Goal: Transaction & Acquisition: Obtain resource

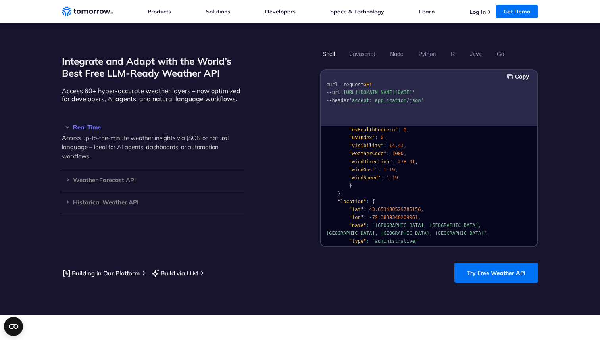
scroll to position [167, 0]
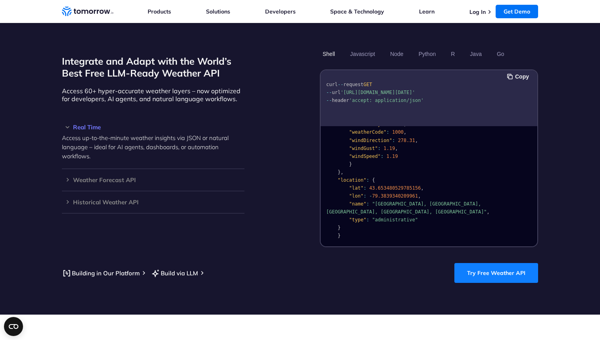
click at [471, 264] on link "Try Free Weather API" at bounding box center [497, 273] width 84 height 20
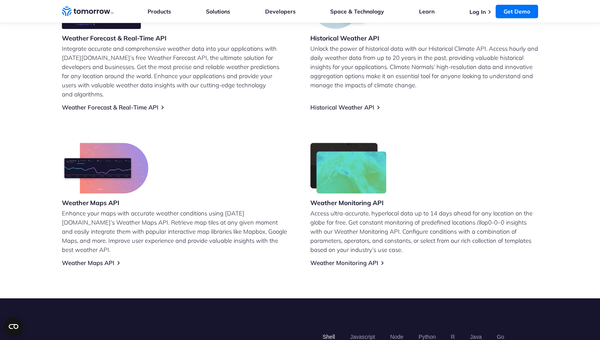
scroll to position [354, 0]
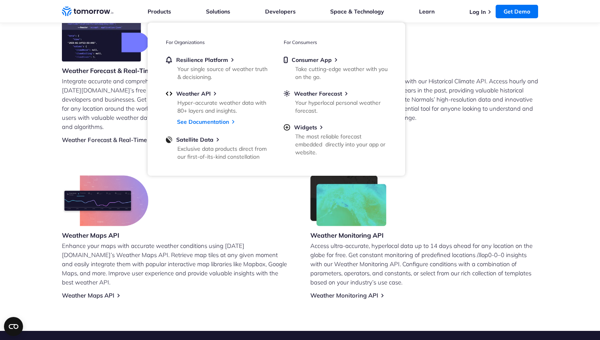
click at [84, 15] on icon "Weather Intelligence Solutions" at bounding box center [88, 11] width 52 height 10
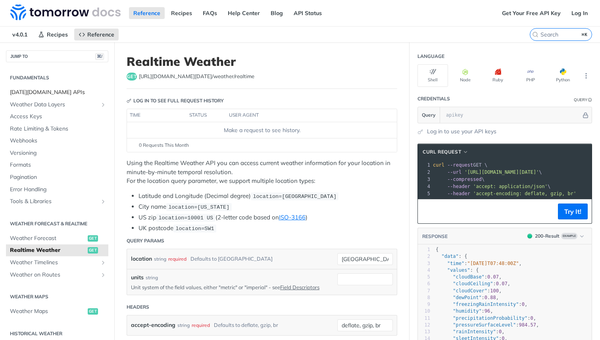
click at [58, 91] on span "[DATE][DOMAIN_NAME] APIs" at bounding box center [58, 93] width 96 height 8
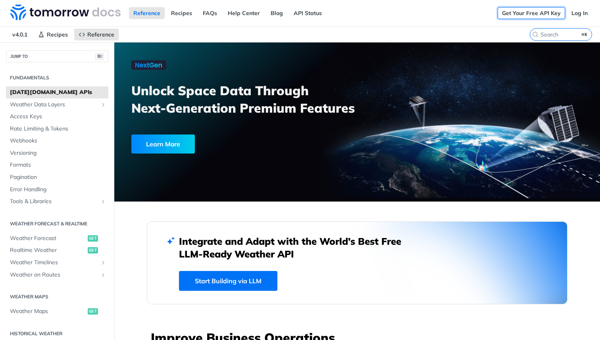
click at [534, 11] on link "Get Your Free API Key" at bounding box center [532, 13] width 68 height 12
